Goal: Transaction & Acquisition: Purchase product/service

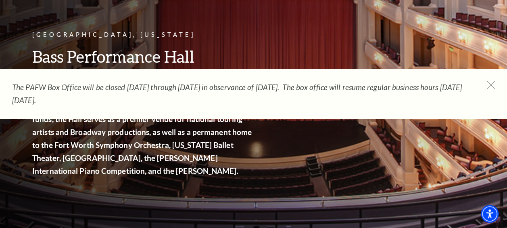
scroll to position [93, 0]
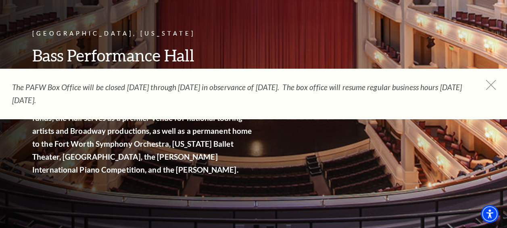
click at [487, 83] on icon at bounding box center [491, 85] width 10 height 10
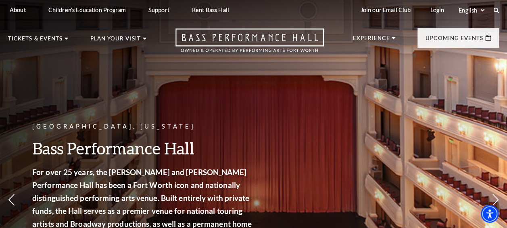
scroll to position [0, 0]
click at [495, 10] on icon at bounding box center [496, 9] width 7 height 7
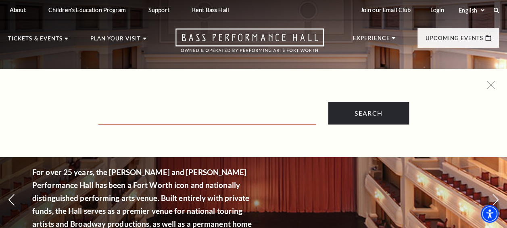
click at [229, 122] on input "Text field" at bounding box center [207, 116] width 218 height 17
type input "hadestown"
click at [328, 102] on input "Search" at bounding box center [368, 113] width 81 height 23
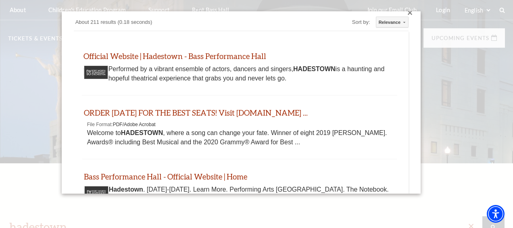
scroll to position [8, 0]
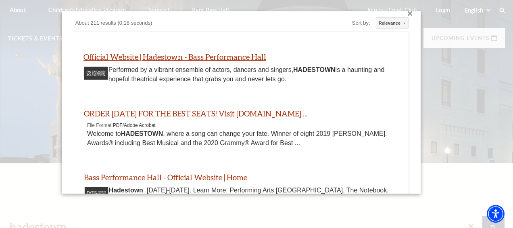
click at [224, 54] on link "Official Website | Hadestown - Bass Performance Hall" at bounding box center [175, 56] width 183 height 9
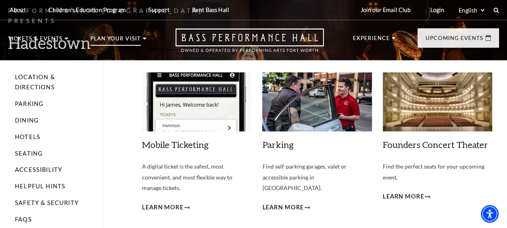
click at [134, 39] on p "Plan Your Visit" at bounding box center [115, 41] width 50 height 10
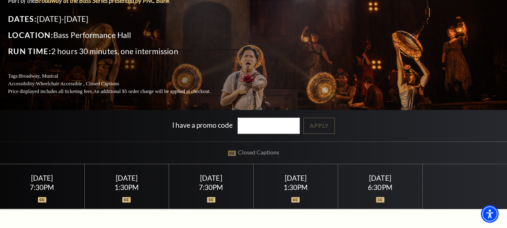
scroll to position [84, 0]
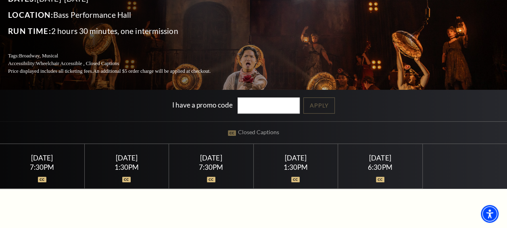
click at [380, 177] on img at bounding box center [380, 179] width 8 height 6
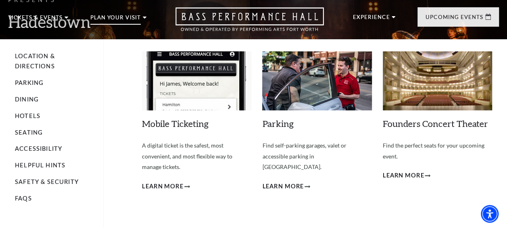
scroll to position [21, 0]
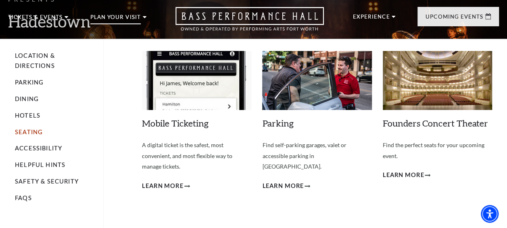
click at [32, 132] on link "Seating" at bounding box center [29, 131] width 28 height 7
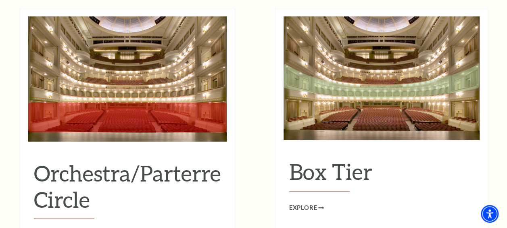
scroll to position [735, 0]
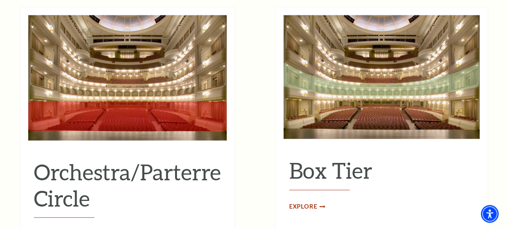
click at [315, 201] on span "Explore" at bounding box center [303, 206] width 28 height 10
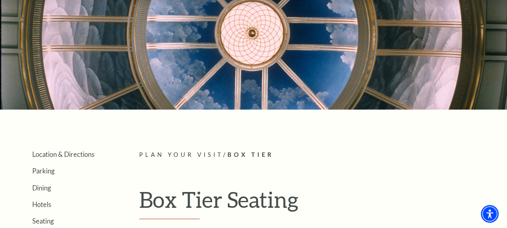
scroll to position [55, 0]
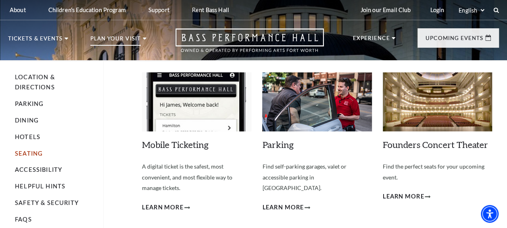
click at [30, 153] on link "Seating" at bounding box center [29, 153] width 28 height 7
